Goal: Transaction & Acquisition: Purchase product/service

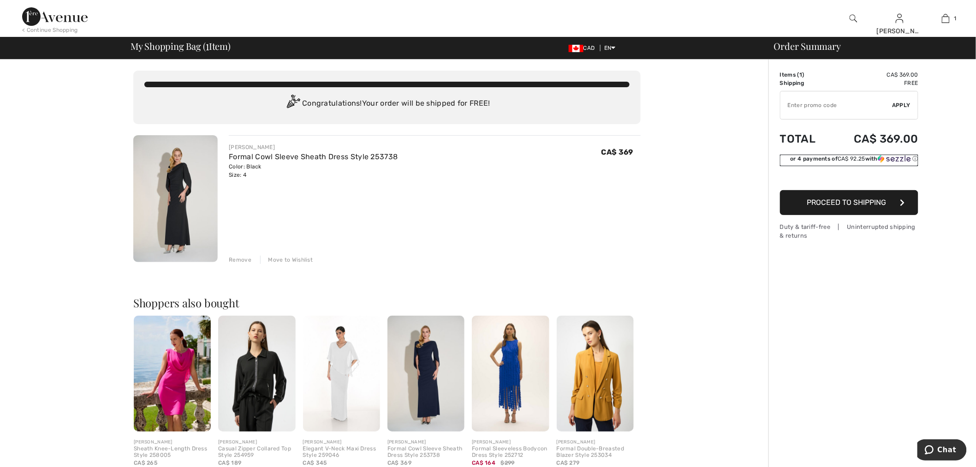
click at [894, 160] on img at bounding box center [894, 159] width 33 height 8
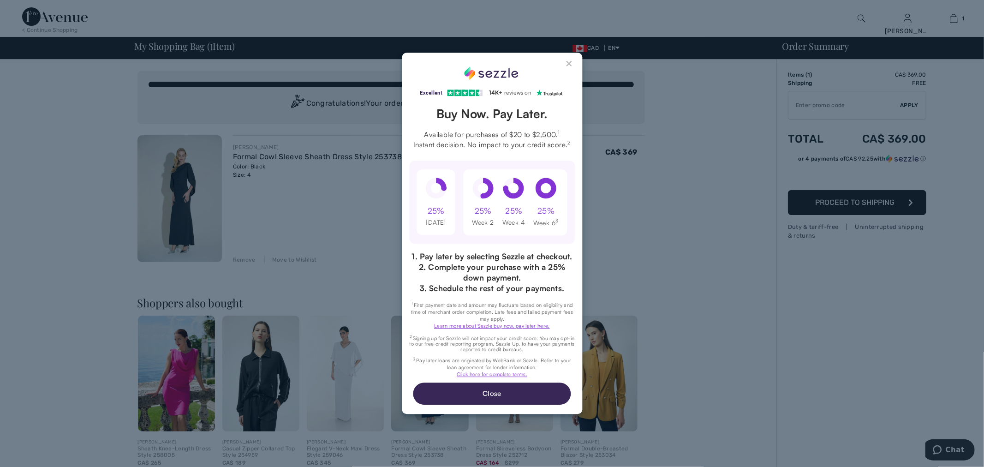
click at [566, 65] on button "Close Sezzle Modal" at bounding box center [569, 65] width 11 height 11
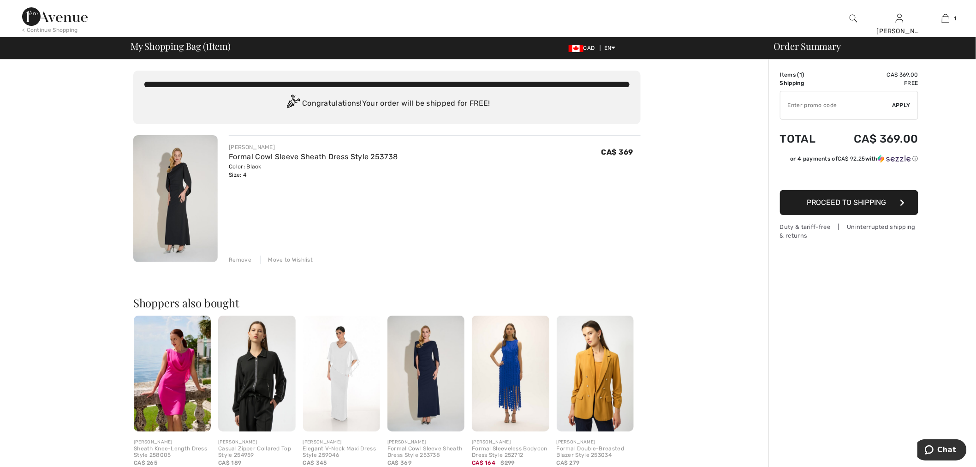
drag, startPoint x: 268, startPoint y: 177, endPoint x: 230, endPoint y: 146, distance: 48.9
click at [230, 146] on div "JOSEPH RIBKOFF Formal Cowl Sleeve Sheath Dress Style 253738 Color: Black Size: …" at bounding box center [313, 161] width 169 height 36
click at [228, 144] on div "JOSEPH RIBKOFF Formal Cowl Sleeve Sheath Dress Style 253738 Color: Black Size: …" at bounding box center [429, 199] width 423 height 129
drag, startPoint x: 228, startPoint y: 141, endPoint x: 260, endPoint y: 179, distance: 49.4
click at [260, 179] on div "JOSEPH RIBKOFF Formal Cowl Sleeve Sheath Dress Style 253738 Color: Black Size: …" at bounding box center [429, 199] width 423 height 129
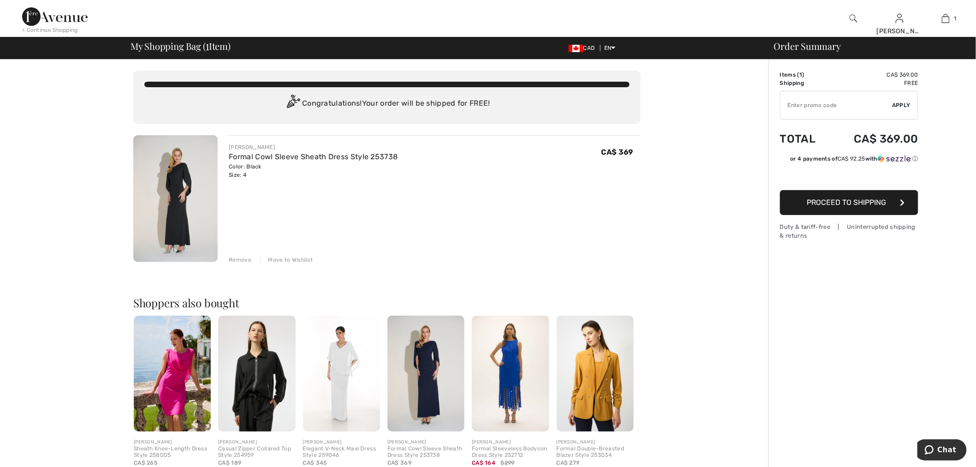
click at [263, 173] on div "Color: Black Size: 4" at bounding box center [313, 170] width 169 height 17
click at [793, 231] on div "Duty & tariff-free | Uninterrupted shipping & returns" at bounding box center [849, 231] width 138 height 18
click at [812, 230] on div "Duty & tariff-free | Uninterrupted shipping & returns" at bounding box center [849, 231] width 138 height 18
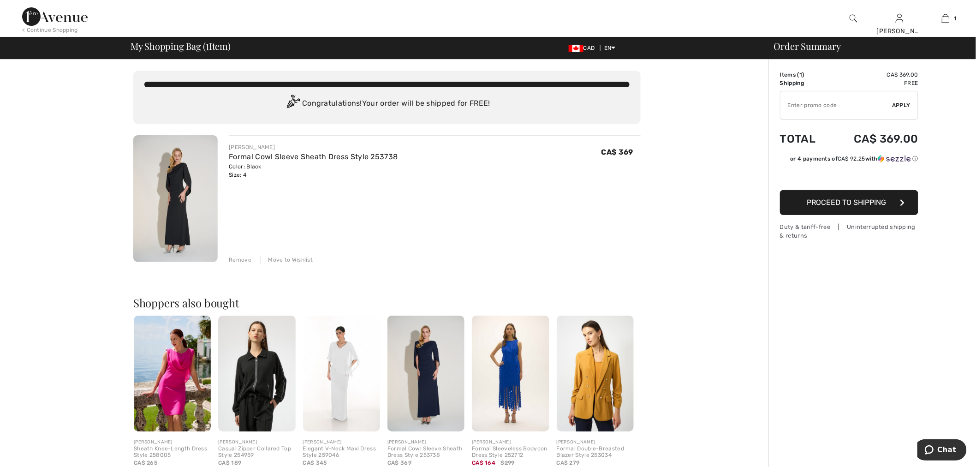
click at [856, 201] on span "Proceed to Shipping" at bounding box center [846, 202] width 79 height 9
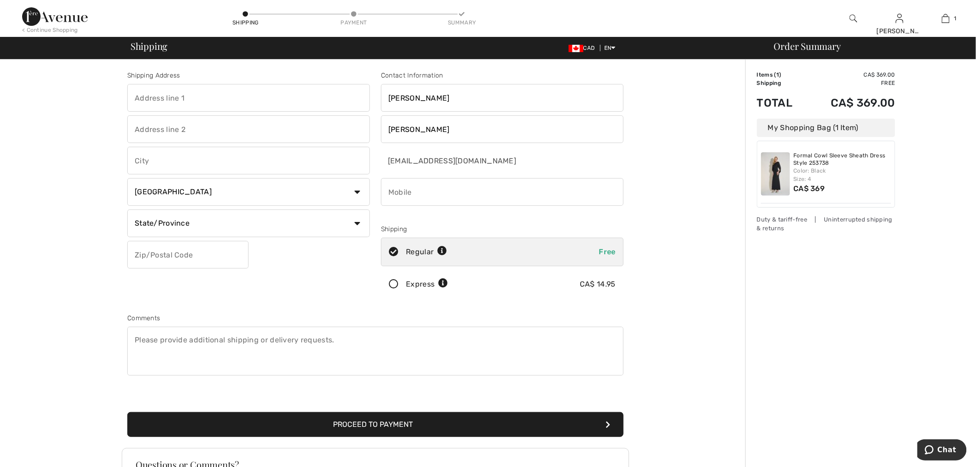
click at [245, 105] on input "text" at bounding box center [248, 98] width 243 height 28
type input "6890 St hubert"
type input "[GEOGRAPHIC_DATA]"
select select "QC"
type input "H2S2M6"
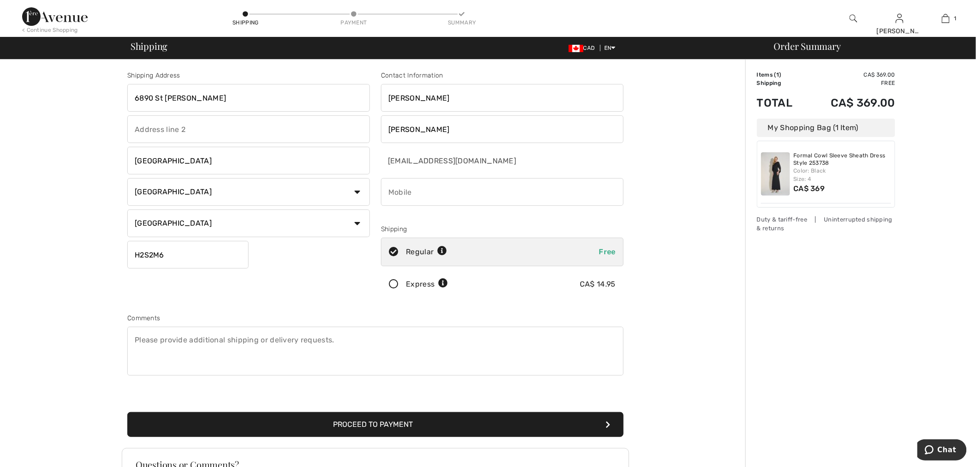
type input "8886055525"
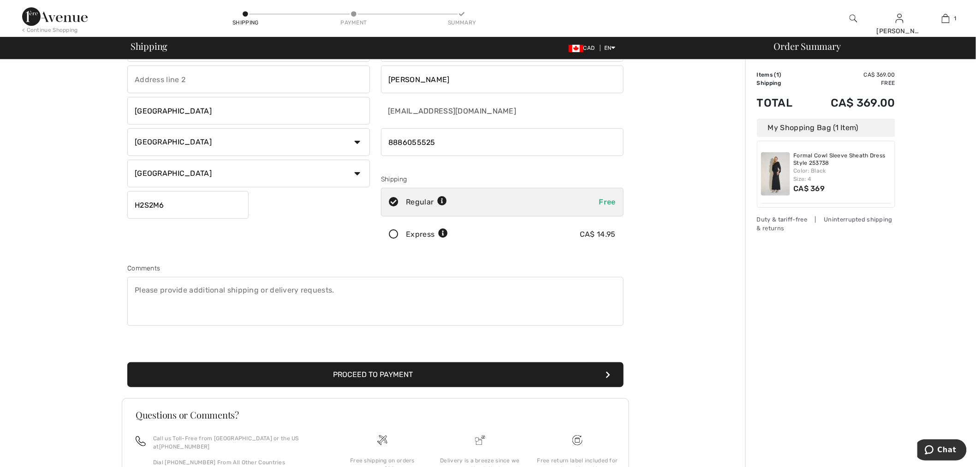
scroll to position [126, 0]
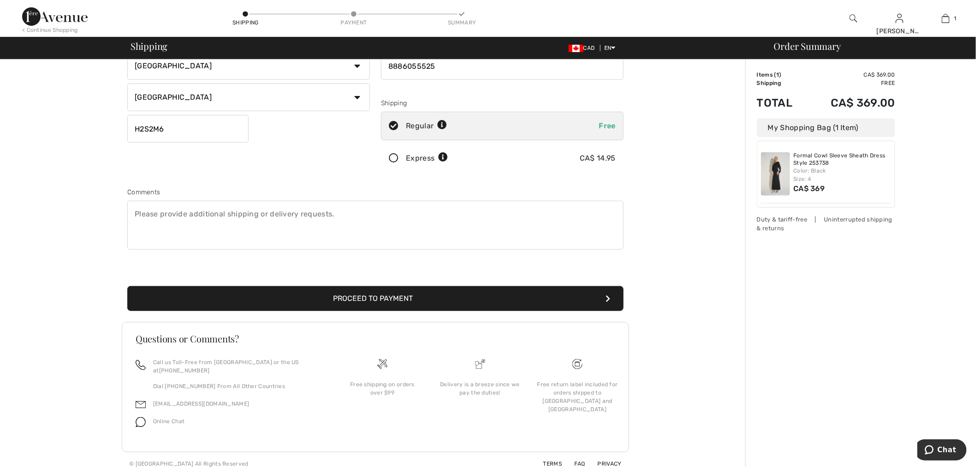
click at [420, 301] on button "Proceed to Payment" at bounding box center [375, 298] width 496 height 25
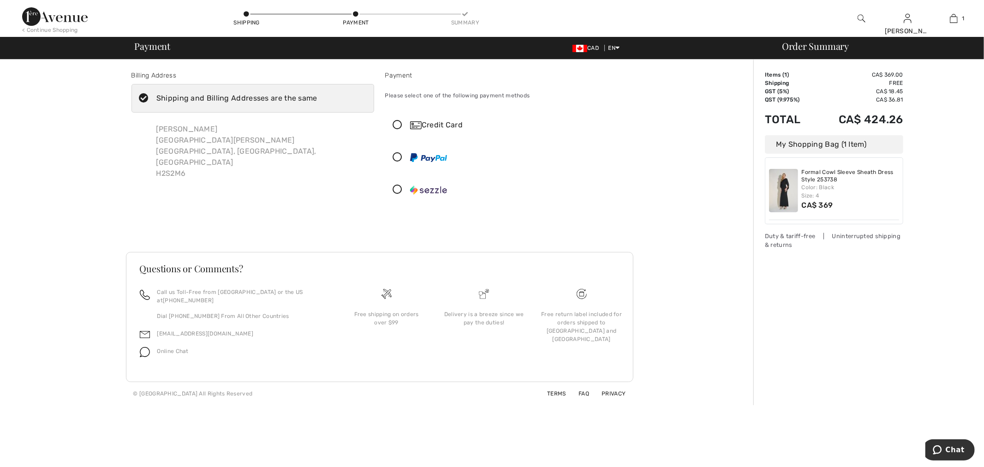
drag, startPoint x: 442, startPoint y: 194, endPoint x: 451, endPoint y: 197, distance: 9.5
click at [443, 194] on img at bounding box center [428, 189] width 37 height 9
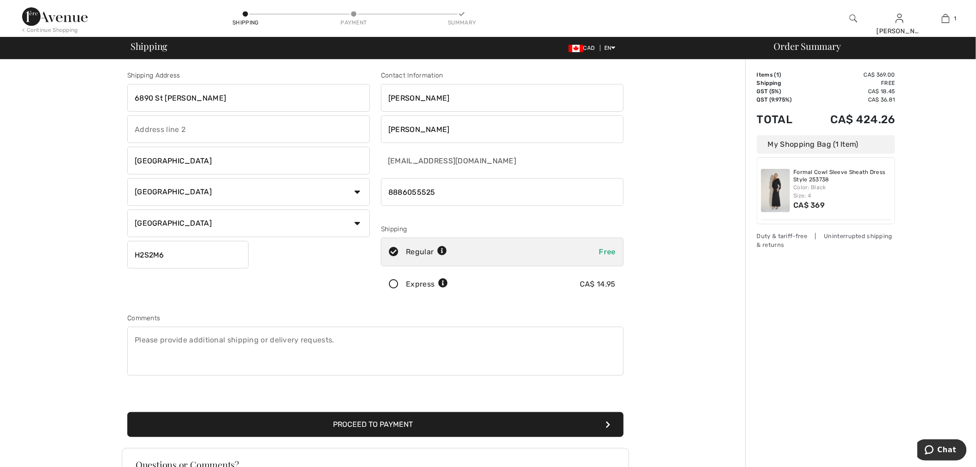
click at [188, 254] on input "H2S2M6" at bounding box center [187, 255] width 121 height 28
click at [441, 191] on input "phone" at bounding box center [502, 192] width 243 height 28
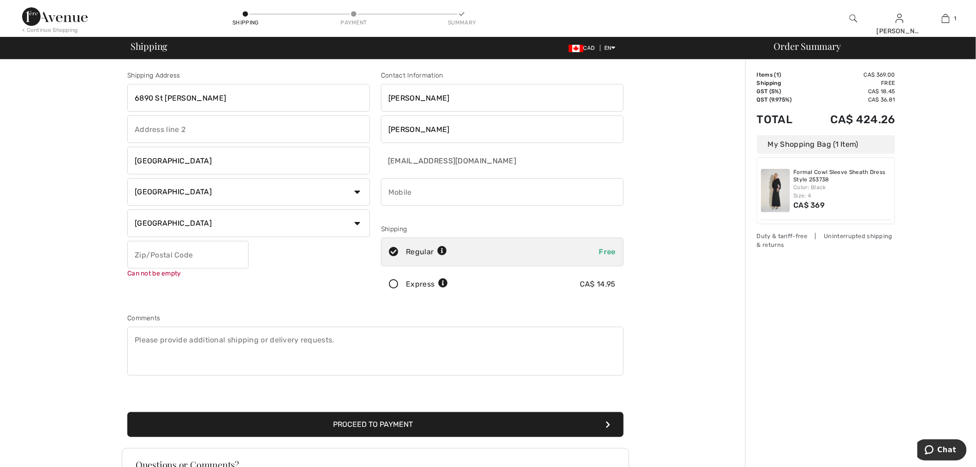
click at [441, 129] on input "Grenier" at bounding box center [502, 129] width 243 height 28
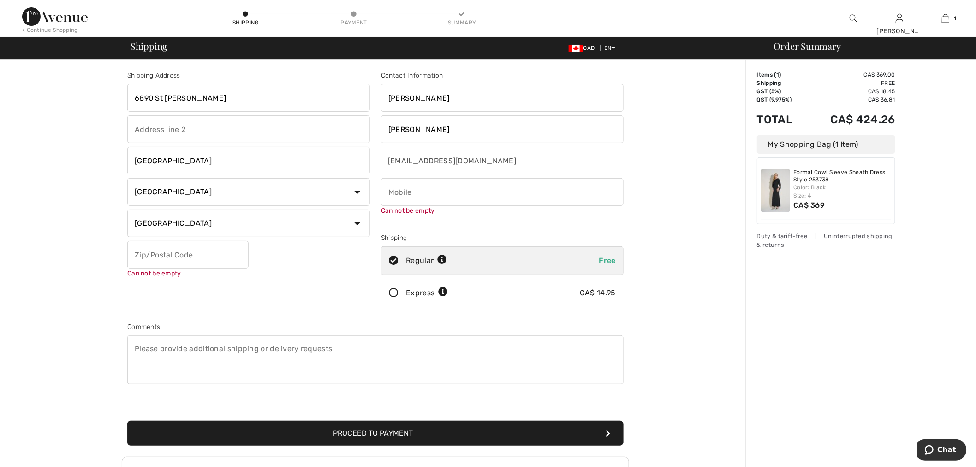
click at [441, 129] on input "Grenier" at bounding box center [502, 129] width 243 height 28
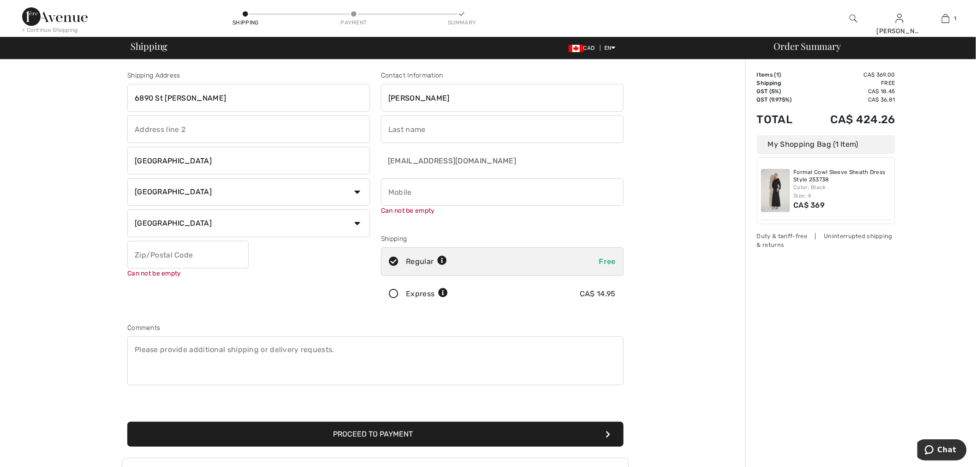
click at [441, 95] on input "[PERSON_NAME]" at bounding box center [502, 98] width 243 height 28
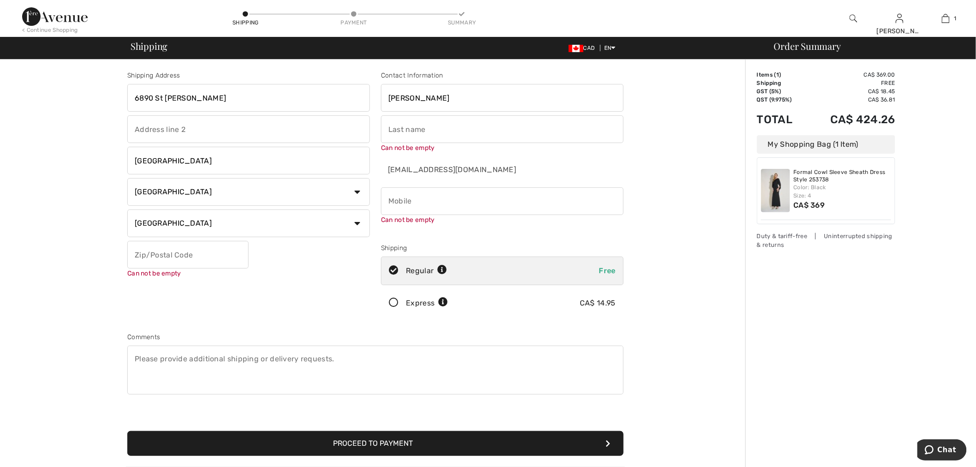
click at [441, 95] on input "[PERSON_NAME]" at bounding box center [502, 98] width 243 height 28
click at [207, 98] on input "6890 St hubert" at bounding box center [248, 98] width 243 height 28
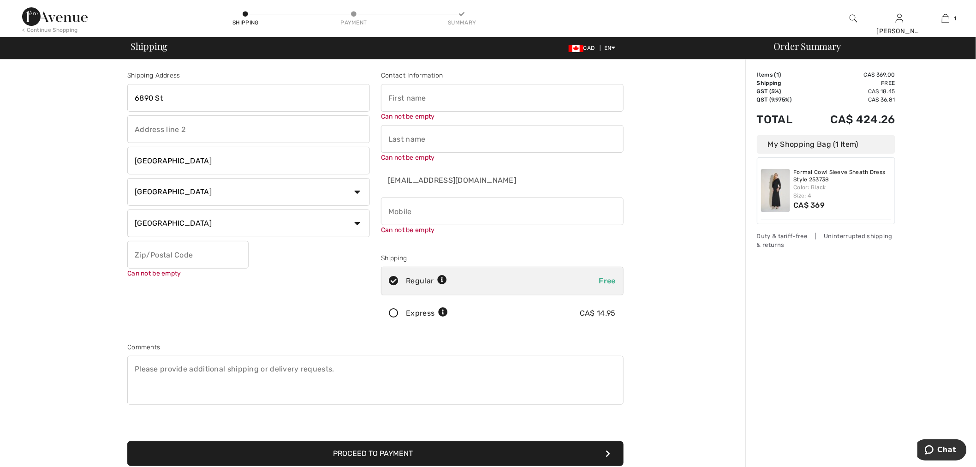
type input "6890 St"
click at [167, 154] on input "Montreal" at bounding box center [248, 161] width 243 height 28
click at [180, 91] on input "6890 St" at bounding box center [248, 98] width 243 height 28
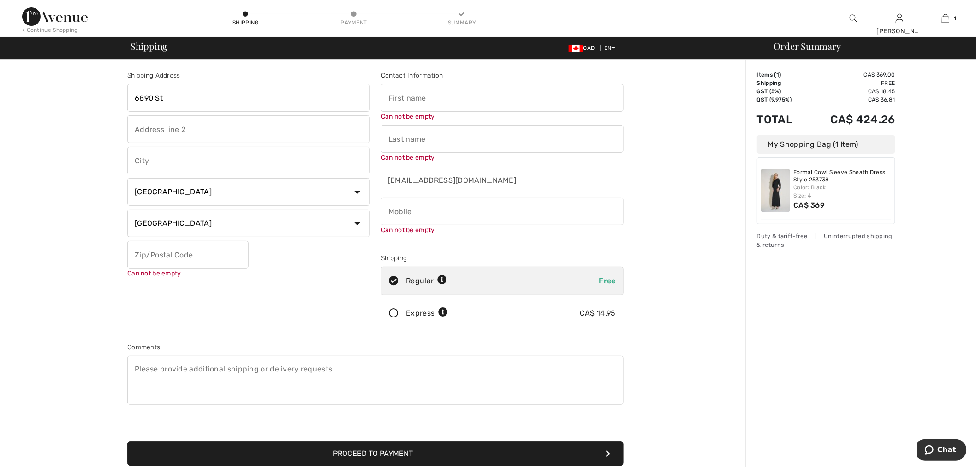
click at [180, 91] on input "6890 St" at bounding box center [248, 98] width 243 height 28
click at [90, 125] on div "Shipping Address Can not be empty Country Canada United States Afghanistan Alan…" at bounding box center [376, 345] width 740 height 571
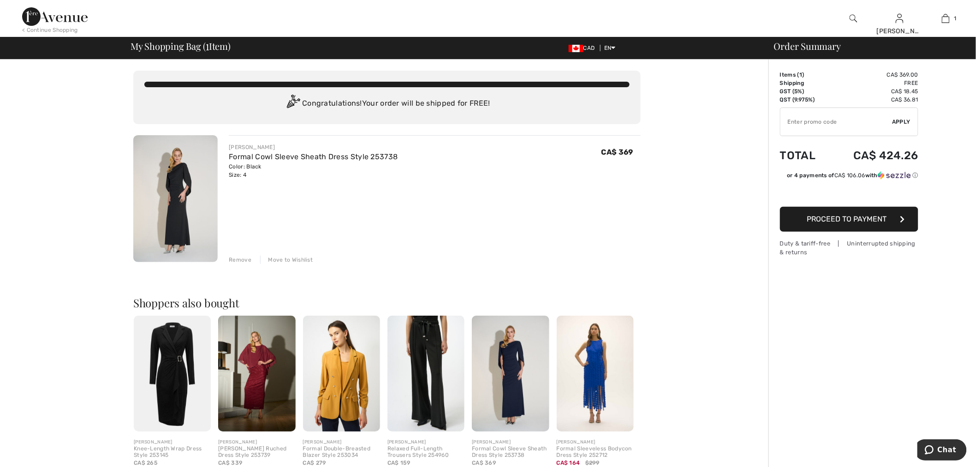
click at [241, 259] on div "Remove" at bounding box center [240, 260] width 23 height 8
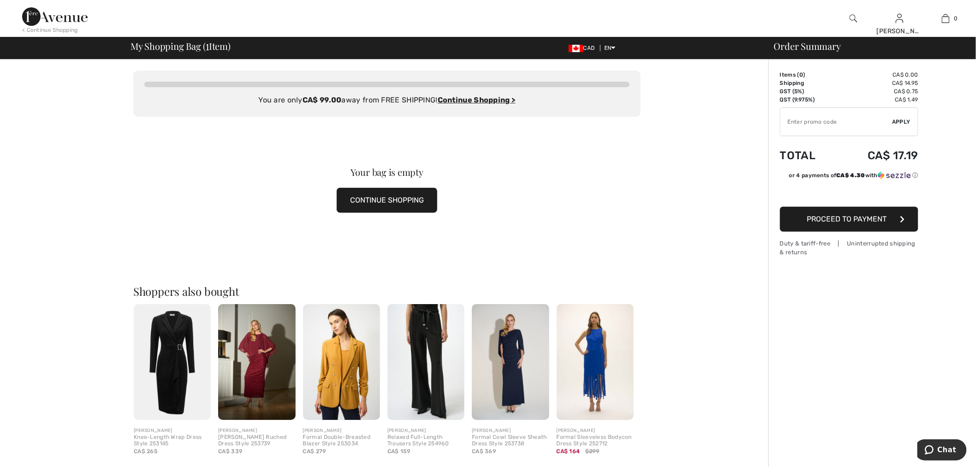
click at [53, 14] on img at bounding box center [55, 16] width 66 height 18
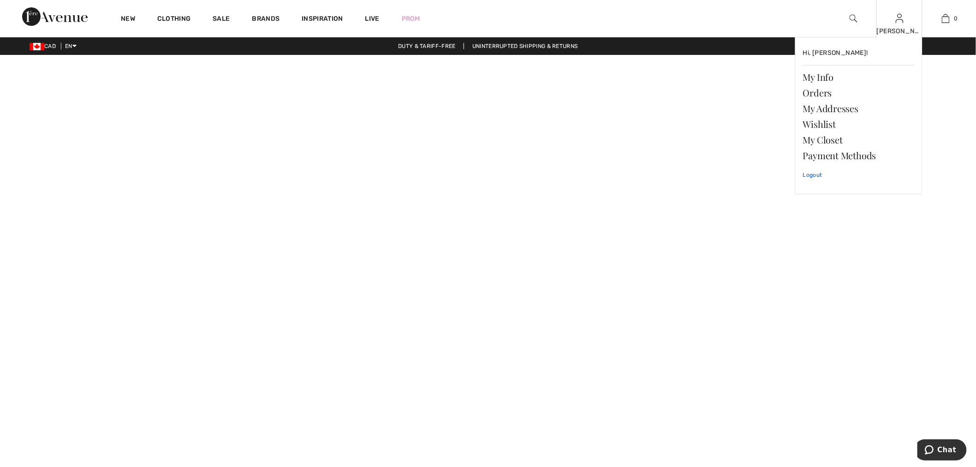
click at [824, 174] on link "Logout" at bounding box center [859, 174] width 112 height 23
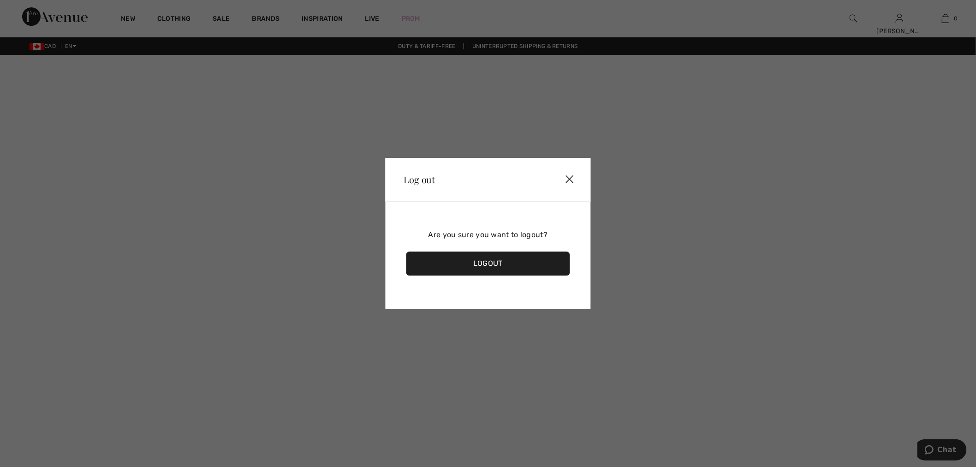
click at [494, 262] on div "Logout" at bounding box center [488, 264] width 164 height 24
